Goal: Obtain resource: Download file/media

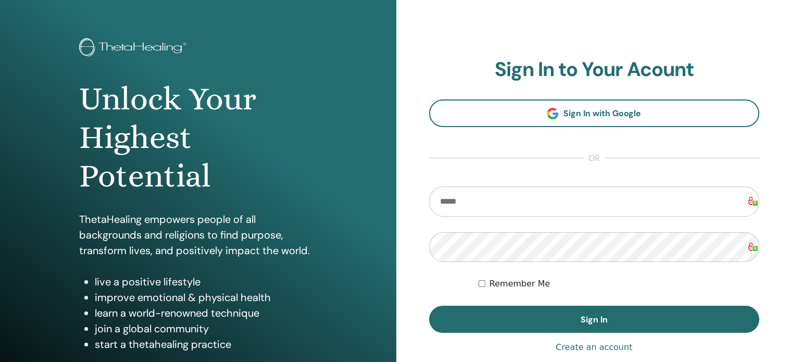
scroll to position [52, 0]
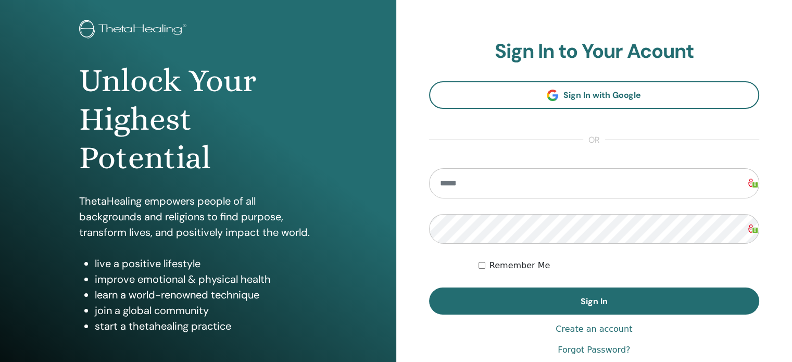
click at [449, 175] on input "email" at bounding box center [594, 183] width 330 height 30
type input "*"
type input "**********"
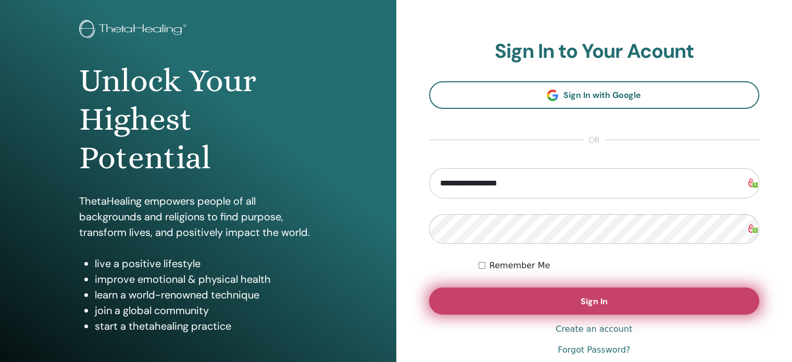
click at [578, 299] on button "Sign In" at bounding box center [594, 300] width 330 height 27
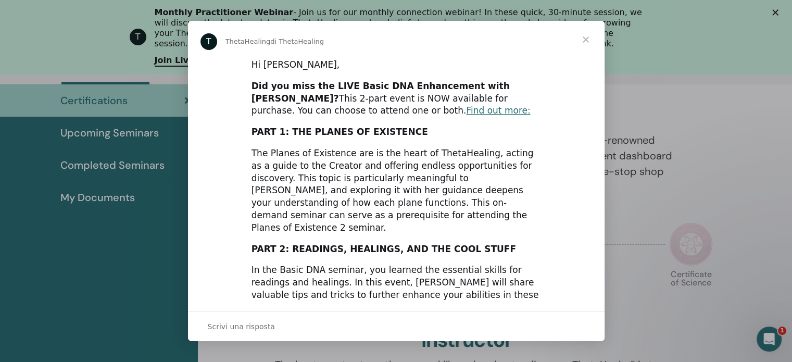
click at [535, 43] on div "T ThetaHealing di ThetaHealing" at bounding box center [395, 41] width 391 height 17
click at [585, 39] on span "Chiudi" at bounding box center [585, 39] width 37 height 37
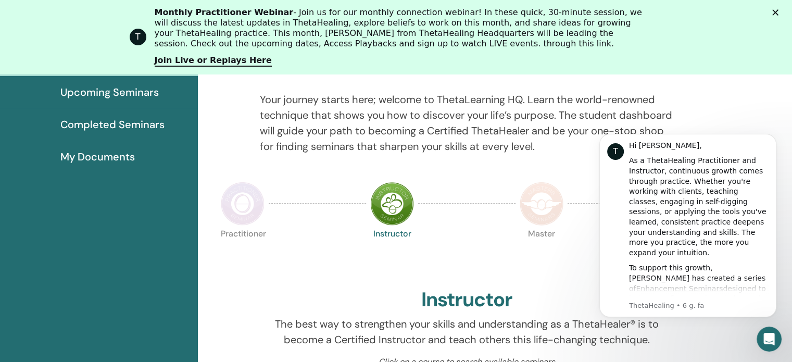
scroll to position [235, 0]
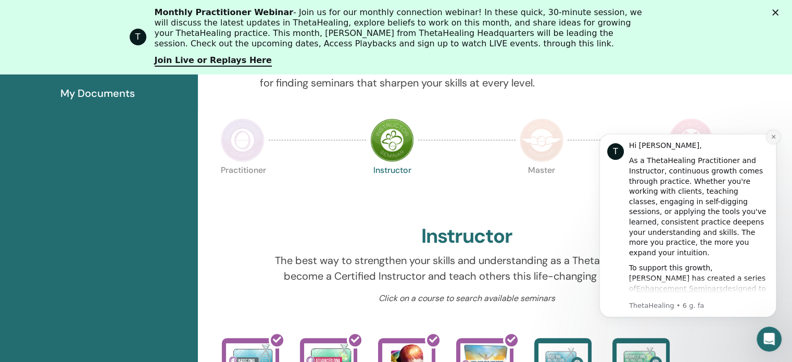
click at [777, 136] on button "Dismiss notification" at bounding box center [773, 137] width 14 height 14
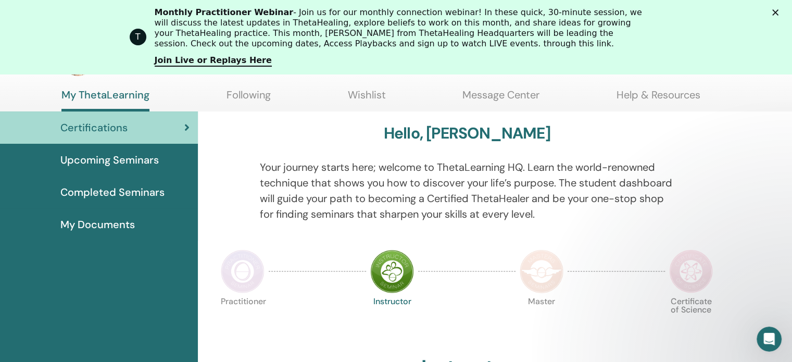
scroll to position [79, 0]
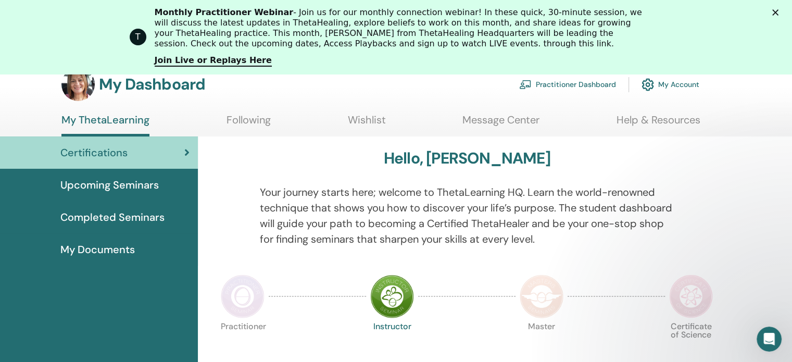
click at [92, 150] on span "Certifications" at bounding box center [93, 153] width 67 height 16
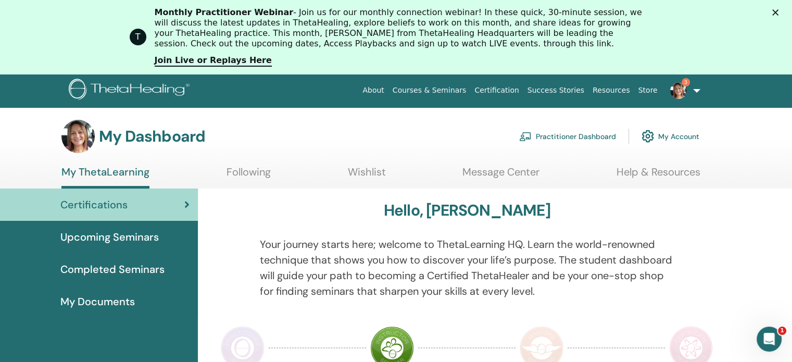
scroll to position [52, 0]
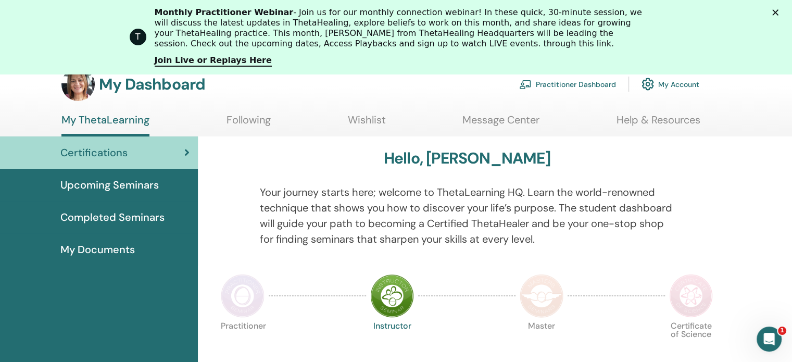
click at [106, 251] on span "My Documents" at bounding box center [97, 249] width 74 height 16
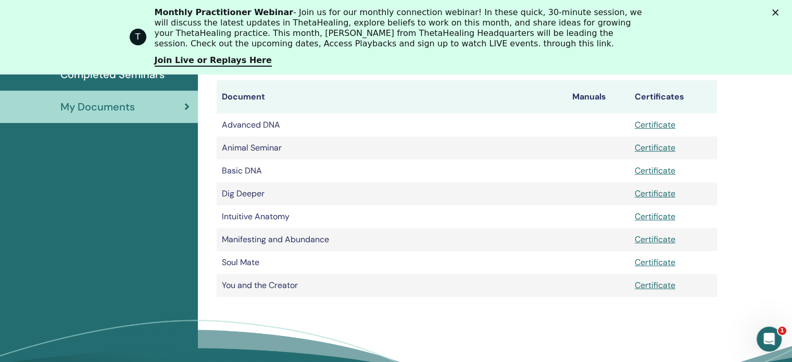
scroll to position [233, 0]
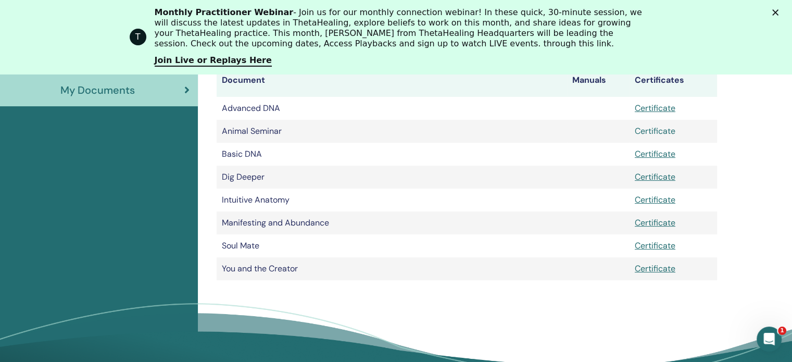
click at [651, 131] on link "Certificate" at bounding box center [654, 130] width 41 height 11
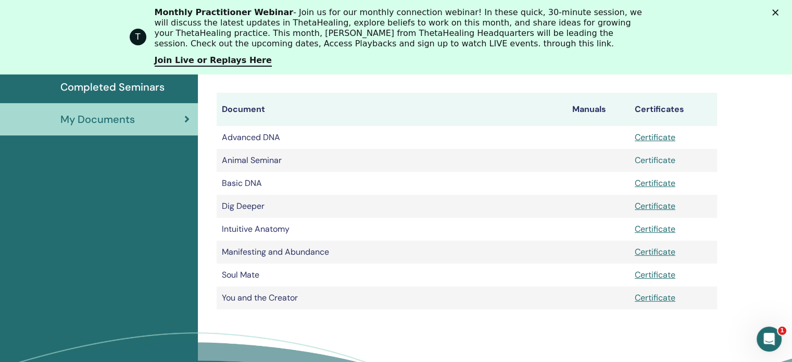
scroll to position [181, 0]
